Goal: Transaction & Acquisition: Purchase product/service

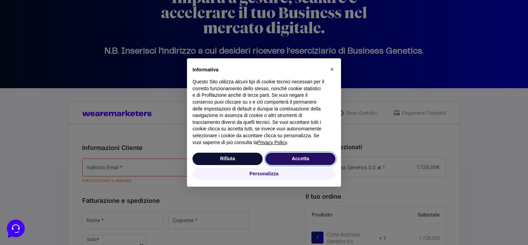
click at [282, 158] on button "Accetta" at bounding box center [300, 159] width 70 height 12
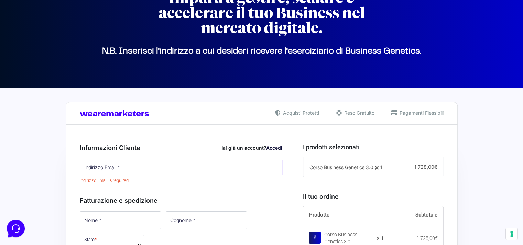
click at [197, 167] on input "Indirizzo Email *" at bounding box center [181, 168] width 203 height 18
type input "[EMAIL_ADDRESS][DOMAIN_NAME]"
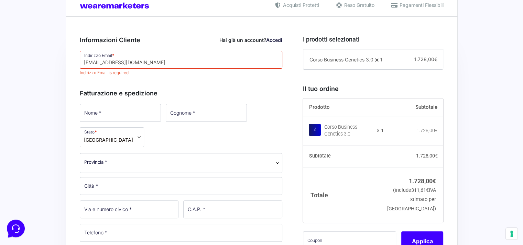
scroll to position [185, 0]
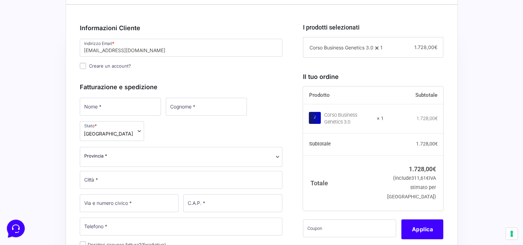
click at [121, 100] on div "Fatturazione e spedizione Nome * Cognome * Stato * Seleziona un paese / una reg…" at bounding box center [181, 207] width 203 height 265
click at [120, 105] on input "Nome *" at bounding box center [120, 107] width 81 height 18
type input "associazione"
type input "o'cypher"
select select "BG"
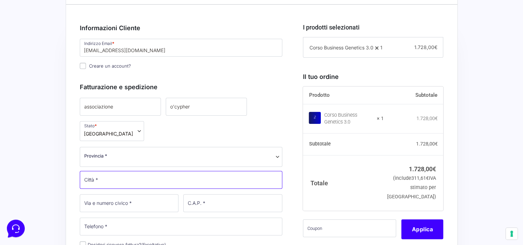
type input "SERIATE"
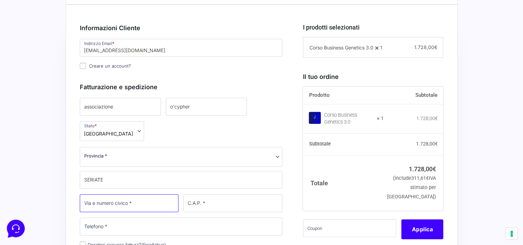
type input "51"
type input "24068"
type input "3495639035"
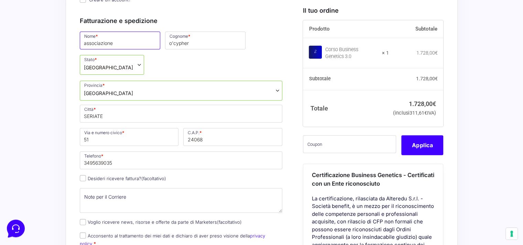
scroll to position [254, 0]
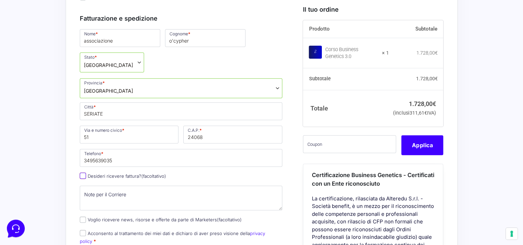
click at [83, 174] on input "Desideri ricevere fattura? (facoltativo)" at bounding box center [83, 176] width 6 height 6
checkbox input "true"
select select "IT"
type input "0000000"
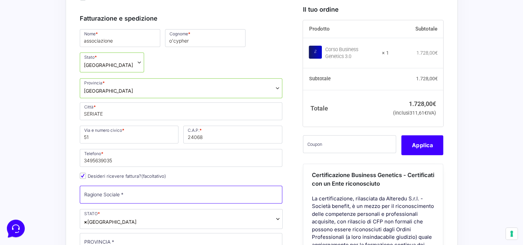
click at [105, 194] on input "Ragione Sociale *" at bounding box center [181, 195] width 203 height 18
type input "ASS. O'Cypher APS"
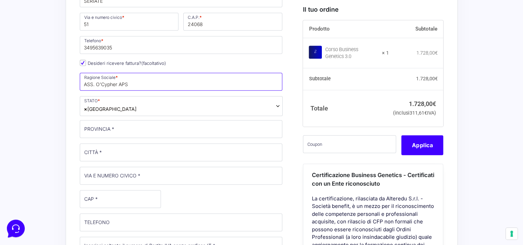
scroll to position [369, 0]
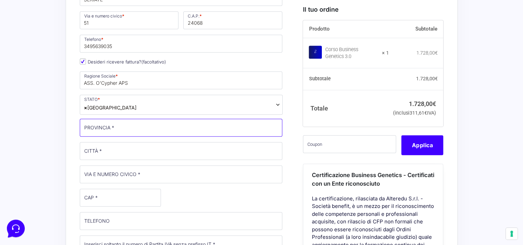
click at [144, 129] on input "PROVINCIA *" at bounding box center [181, 128] width 203 height 18
type input "BG"
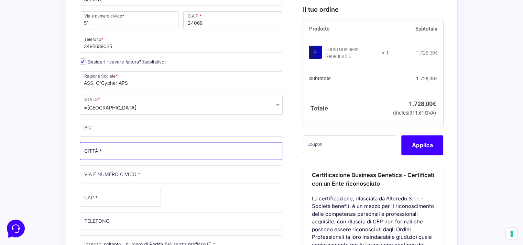
type input "SERIATE"
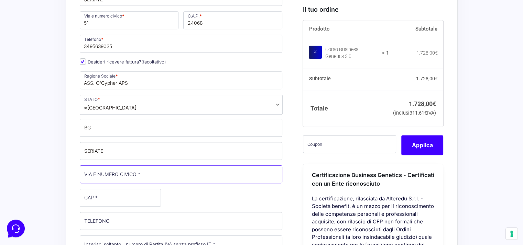
type input "[STREET_ADDRESS]"
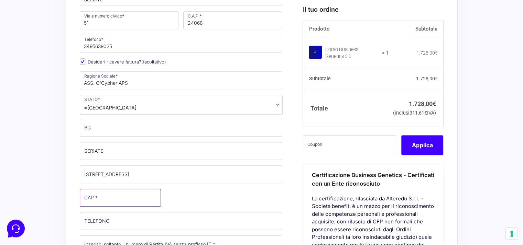
type input "24068"
type input "[PHONE_NUMBER]"
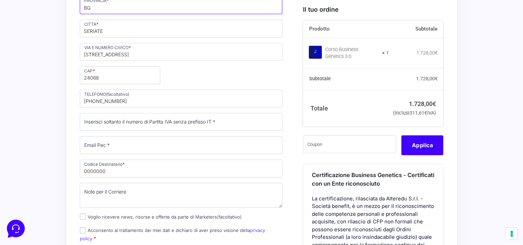
scroll to position [499, 0]
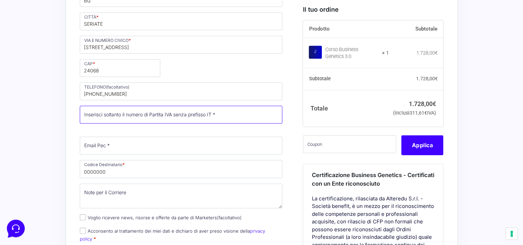
click at [174, 119] on input "Partita Iva *" at bounding box center [181, 115] width 203 height 18
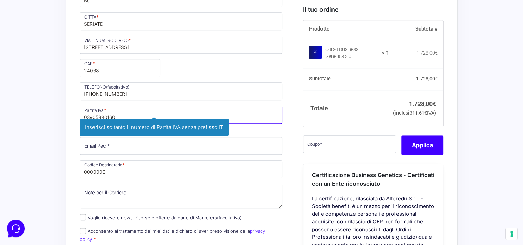
type input "03905890160"
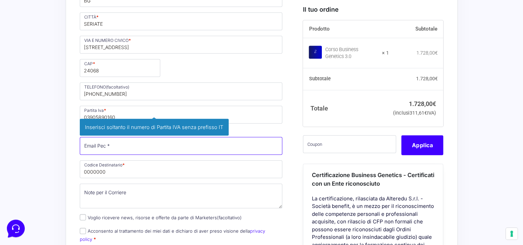
click at [110, 147] on input "Email Pec *" at bounding box center [181, 146] width 203 height 18
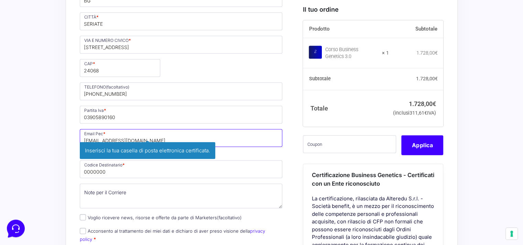
scroll to position [551, 0]
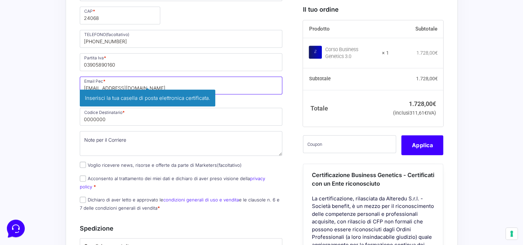
type input "[EMAIL_ADDRESS][DOMAIN_NAME]"
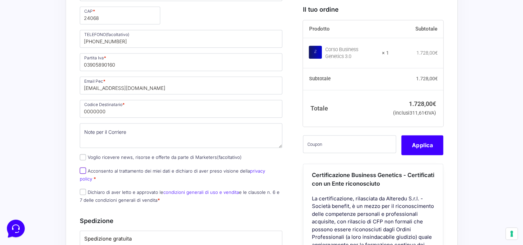
click at [84, 169] on input "Acconsento al trattamento dei miei dati e dichiaro di aver preso visione della …" at bounding box center [83, 171] width 6 height 6
checkbox input "true"
click at [82, 189] on input "Dichiaro di aver letto e approvato le condizioni generali di uso e vendita e le…" at bounding box center [83, 192] width 6 height 6
checkbox input "true"
click at [81, 154] on input "Voglio ricevere news, risorse e offerte da parte di Marketers (facoltativo)" at bounding box center [83, 157] width 6 height 6
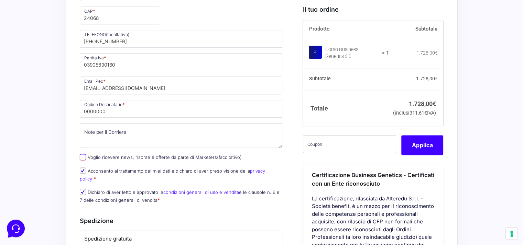
checkbox input "true"
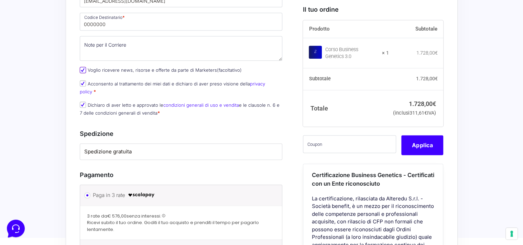
scroll to position [638, 0]
click at [349, 151] on input "text" at bounding box center [349, 145] width 93 height 18
paste input "CLIPRO200BG"
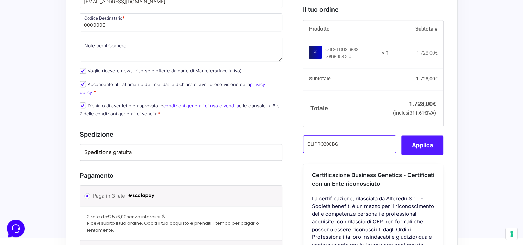
type input "CLIPRO200BG"
click at [421, 155] on button "Applica" at bounding box center [422, 146] width 42 height 20
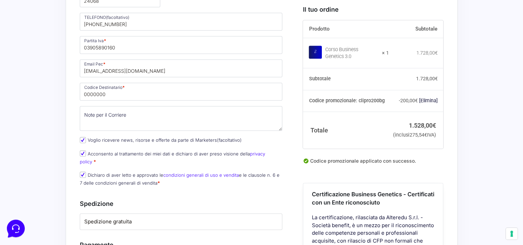
scroll to position [567, 0]
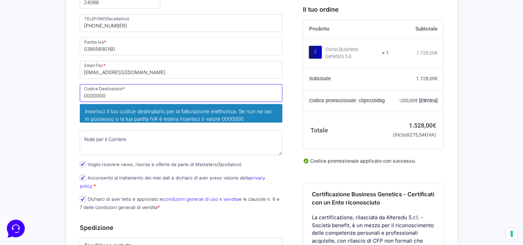
click at [100, 94] on input "0000000" at bounding box center [181, 93] width 203 height 18
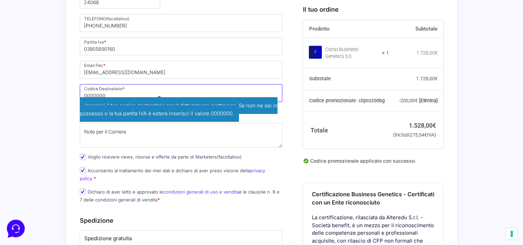
drag, startPoint x: 111, startPoint y: 91, endPoint x: 76, endPoint y: 95, distance: 35.6
click at [76, 95] on div "Riepilogo Ordine 1.528,00 € Prodotto Subtotale Corso Business Genetics 3.0 × 1 …" at bounding box center [262, 47] width 392 height 848
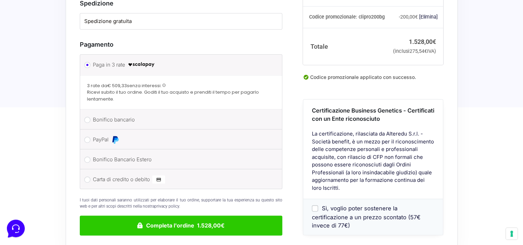
scroll to position [770, 0]
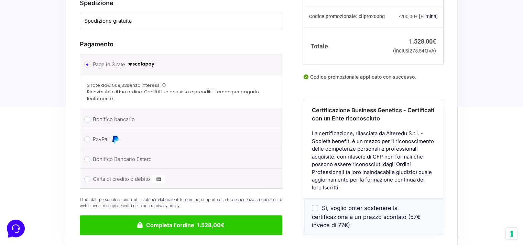
type input "T9K4ZHO"
click at [88, 117] on input "Bonifico bancario" at bounding box center [87, 120] width 6 height 6
radio input "true"
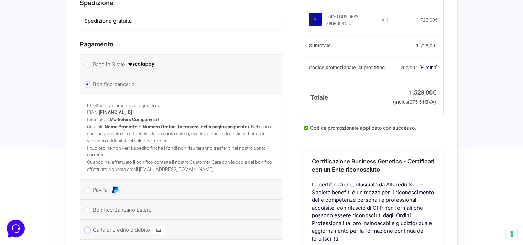
click at [87, 227] on input "Carta di credito o debito" at bounding box center [87, 230] width 6 height 6
radio input "true"
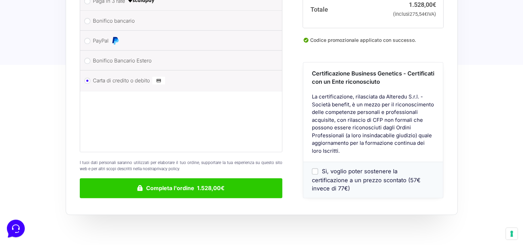
scroll to position [834, 0]
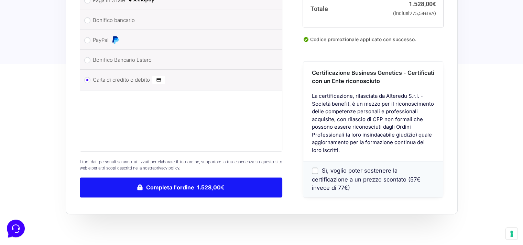
click at [181, 178] on button "Completa l'ordine 1.528,00€" at bounding box center [181, 188] width 203 height 20
